Goal: Information Seeking & Learning: Learn about a topic

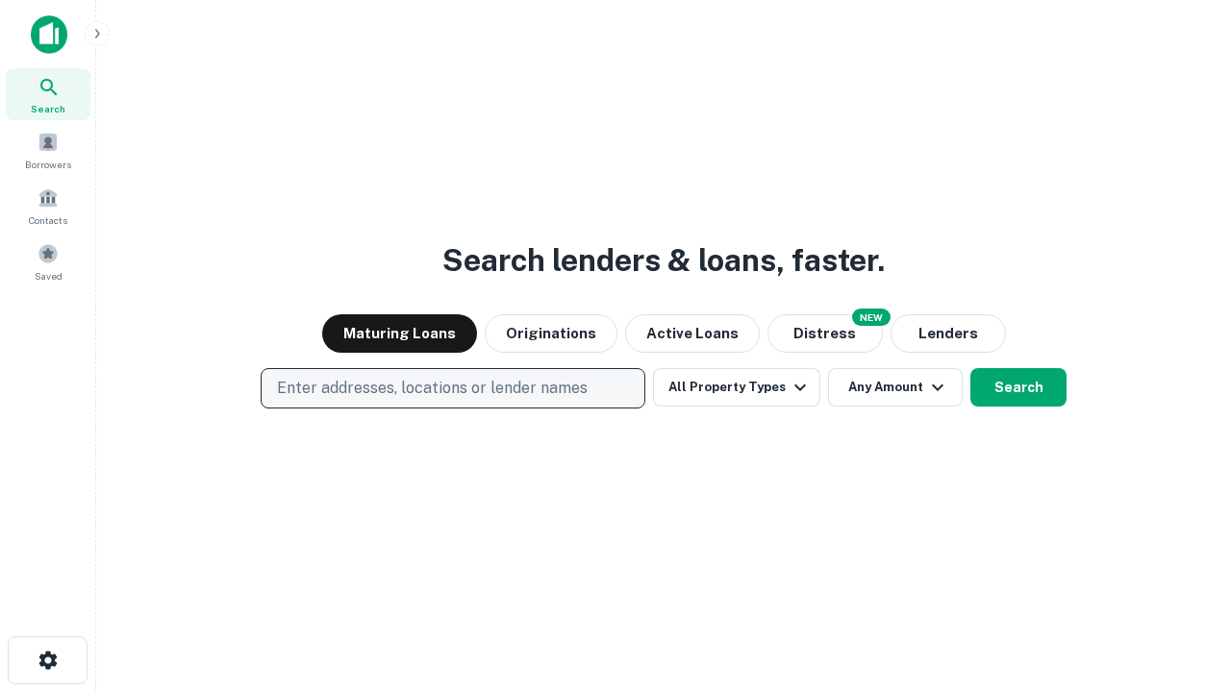
click at [452, 388] on p "Enter addresses, locations or lender names" at bounding box center [432, 388] width 311 height 23
type input "**********"
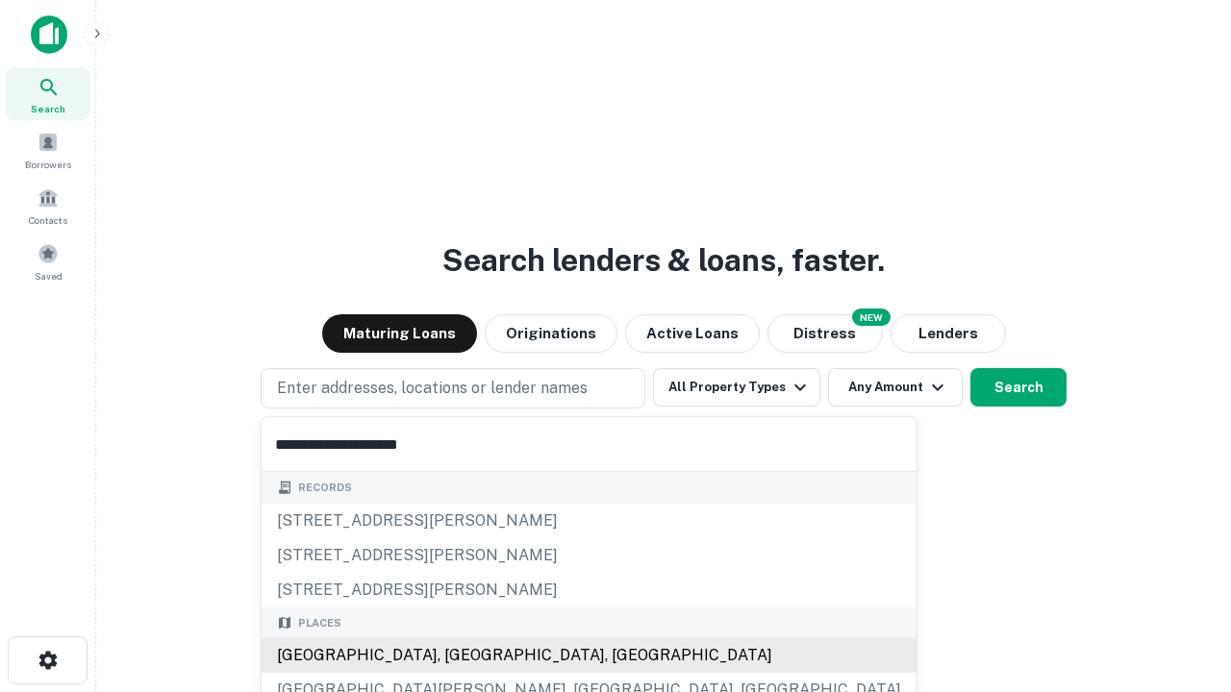
click at [460, 656] on div "[GEOGRAPHIC_DATA], [GEOGRAPHIC_DATA], [GEOGRAPHIC_DATA]" at bounding box center [589, 655] width 655 height 35
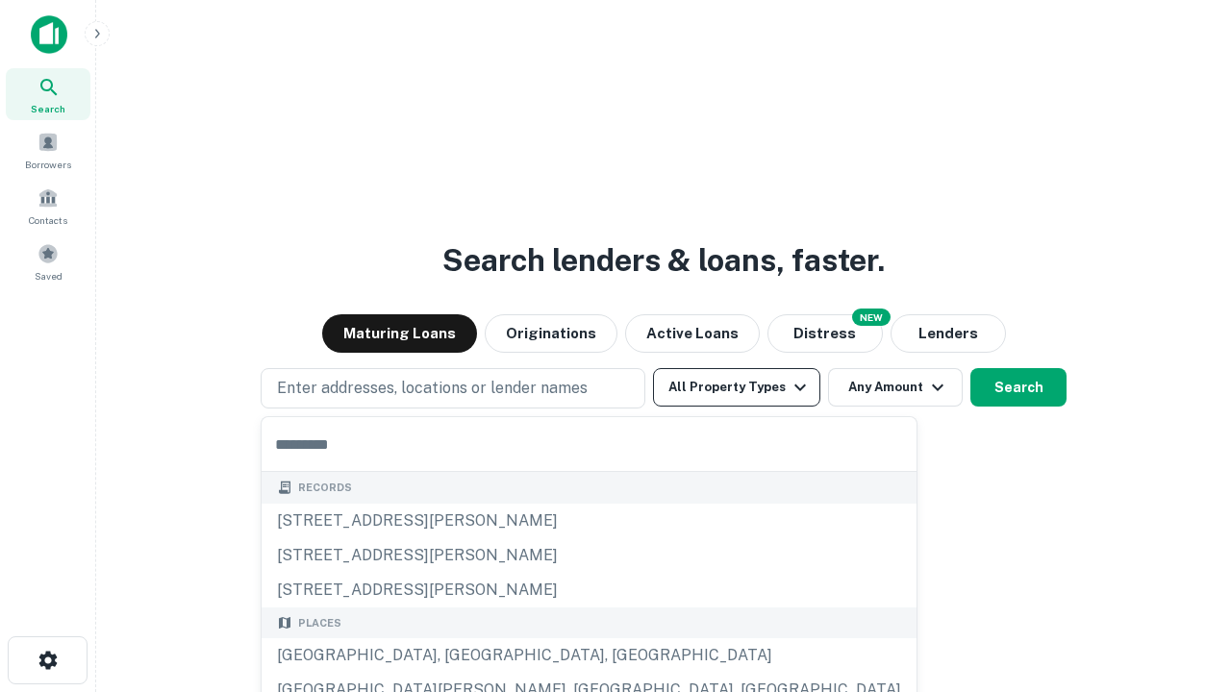
click at [737, 387] on button "All Property Types" at bounding box center [736, 387] width 167 height 38
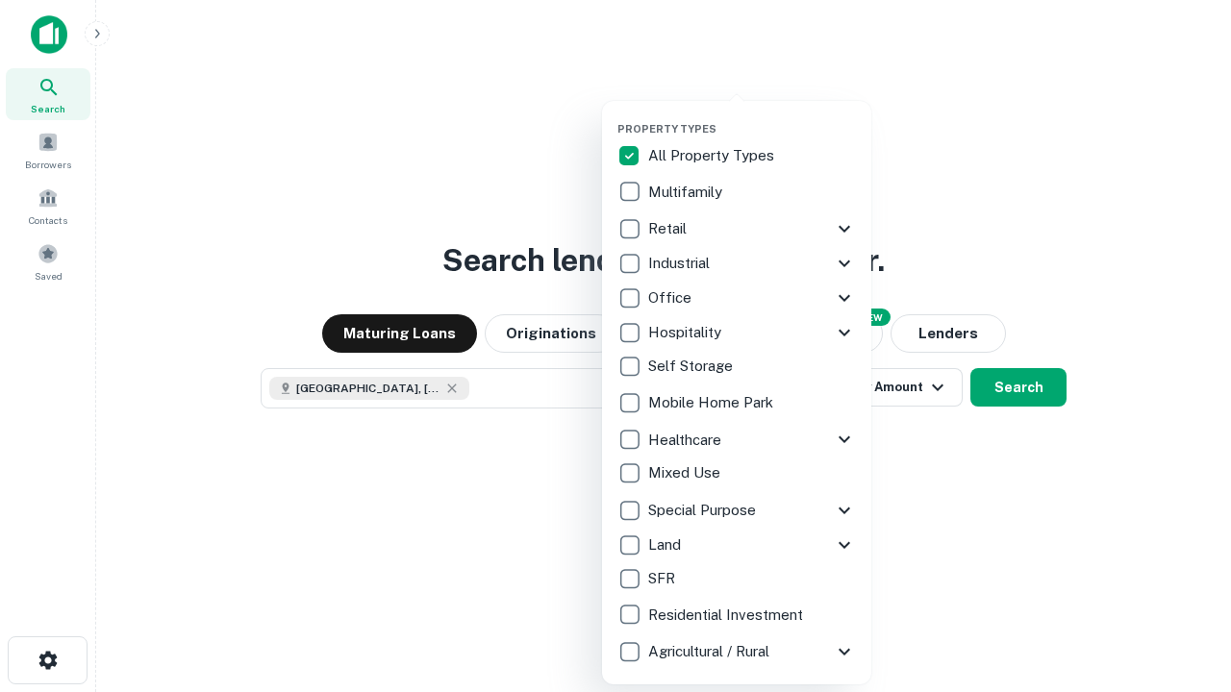
click at [752, 116] on button "button" at bounding box center [751, 116] width 269 height 1
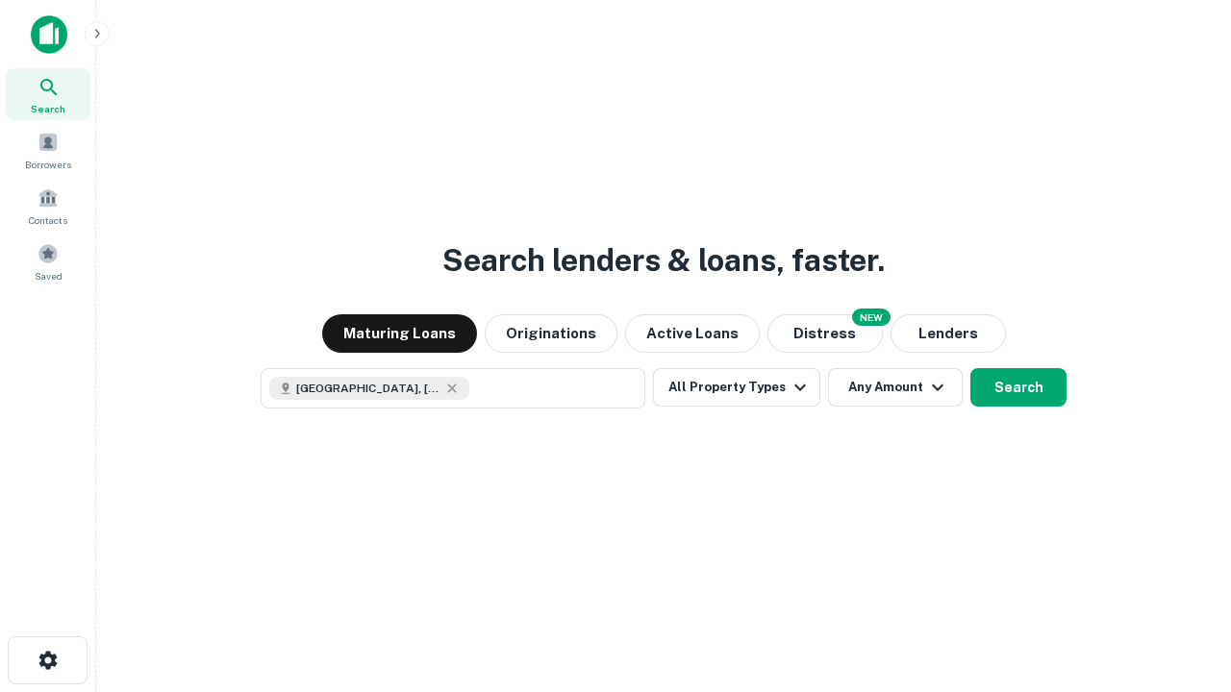
scroll to position [31, 0]
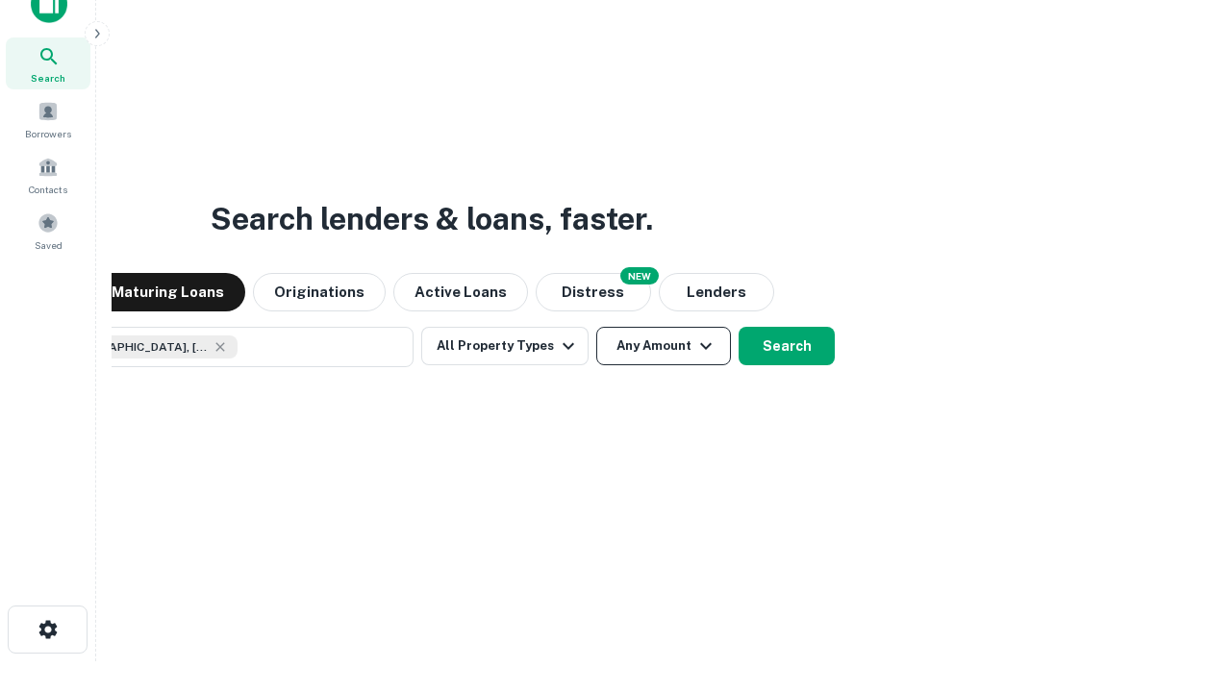
click at [596, 327] on button "Any Amount" at bounding box center [663, 346] width 135 height 38
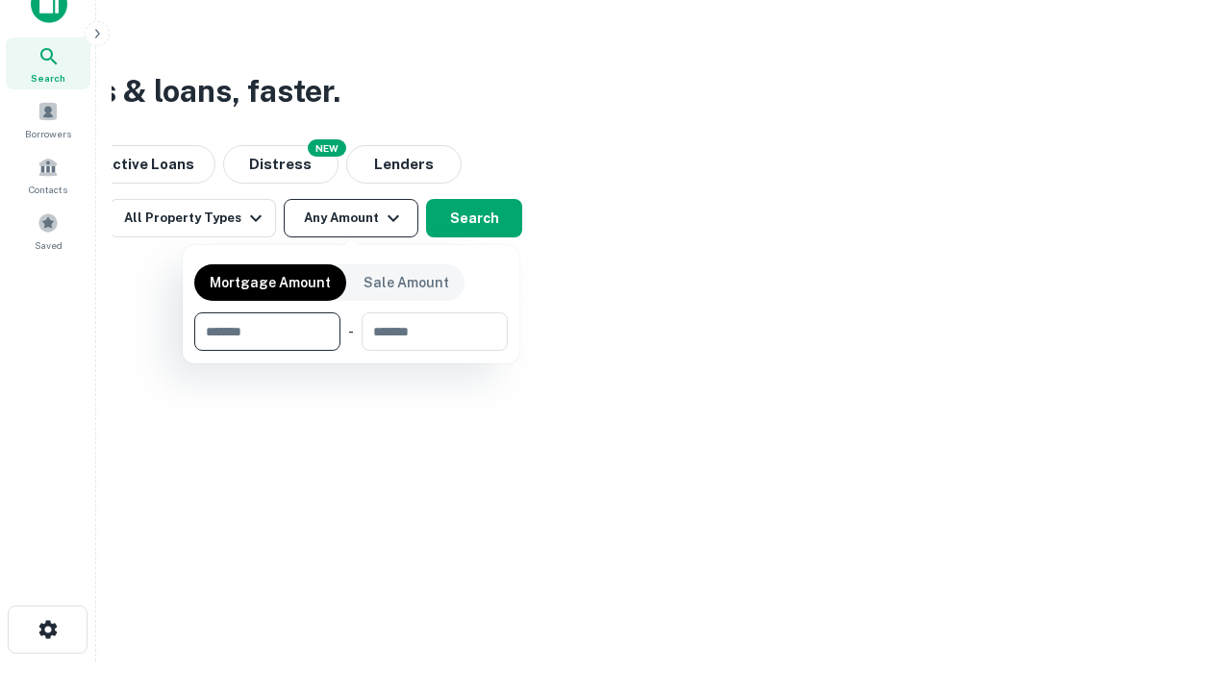
type input "*******"
click at [351, 351] on button "button" at bounding box center [350, 351] width 313 height 1
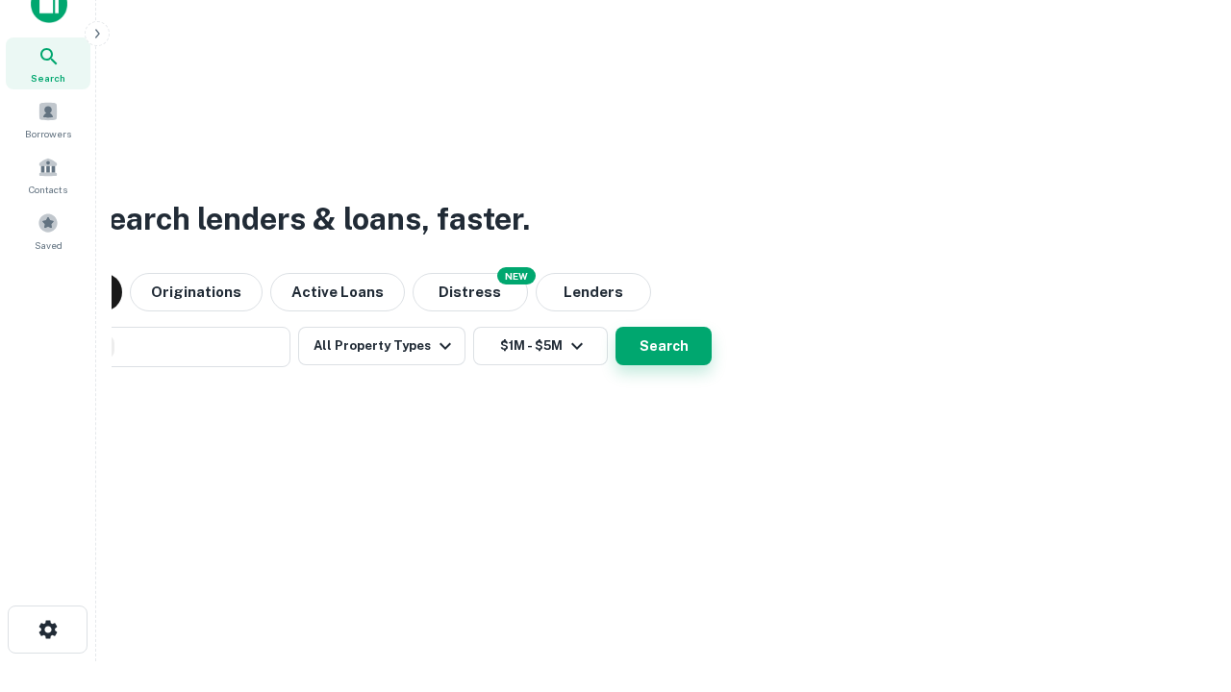
click at [615, 327] on button "Search" at bounding box center [663, 346] width 96 height 38
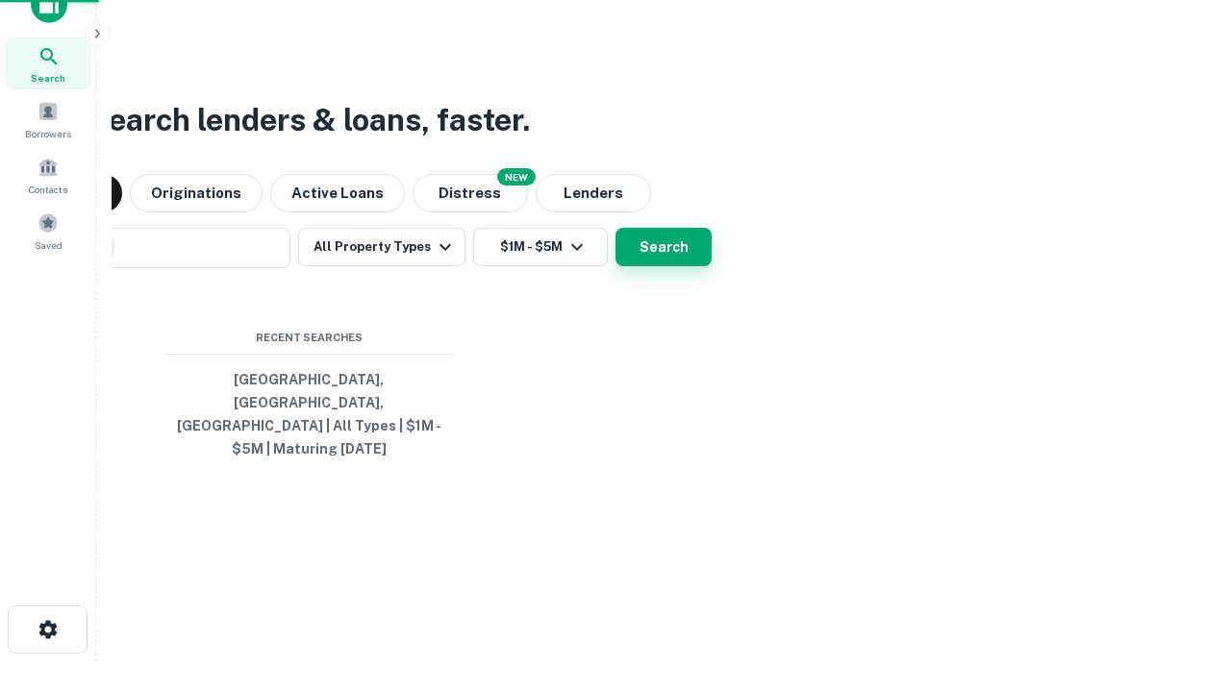
scroll to position [62, 544]
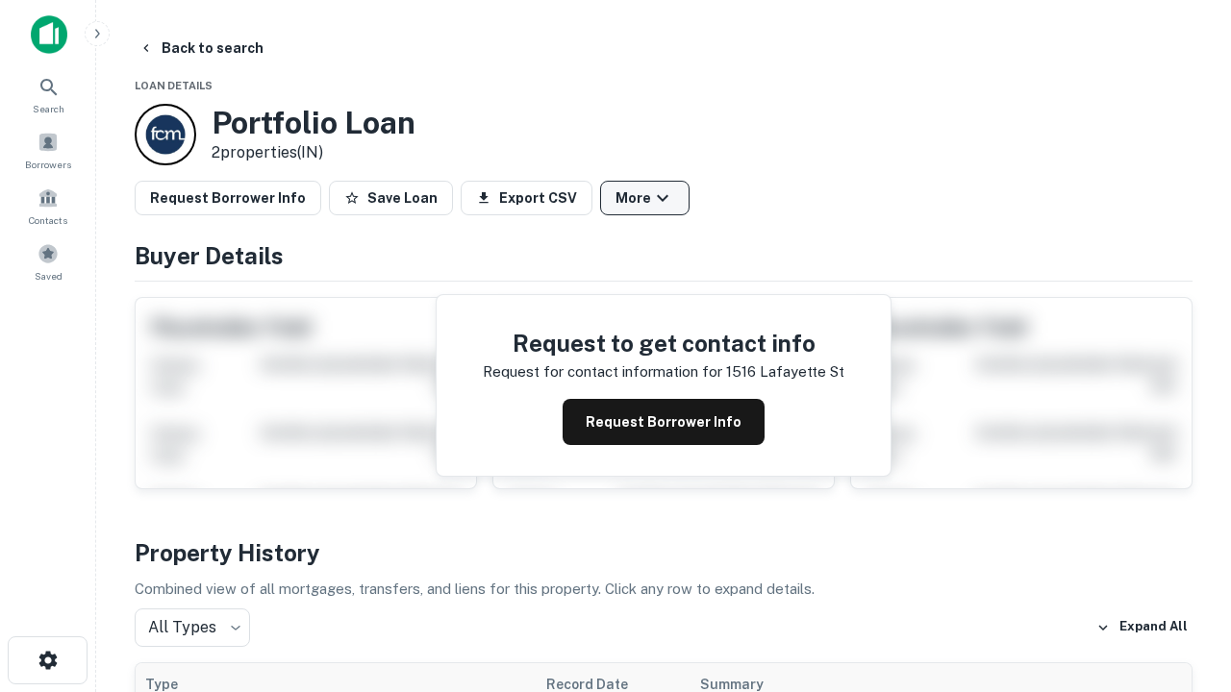
click at [644, 198] on button "More" at bounding box center [644, 198] width 89 height 35
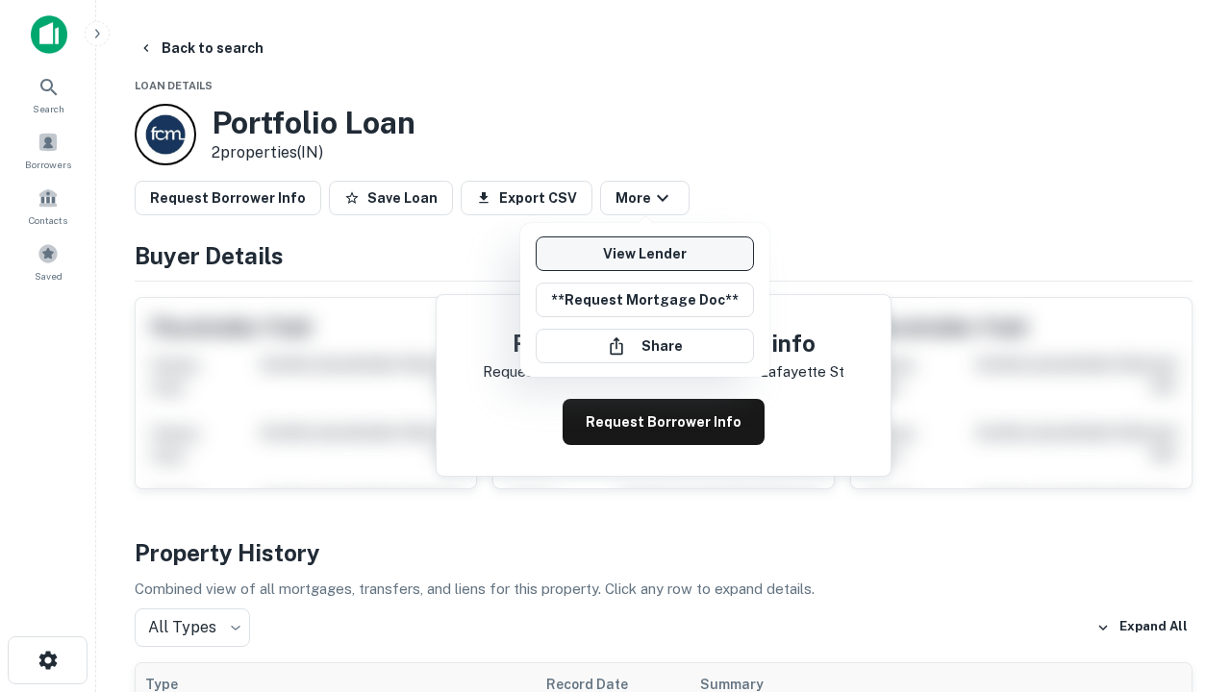
click at [644, 254] on link "View Lender" at bounding box center [645, 254] width 218 height 35
